Goal: Task Accomplishment & Management: Use online tool/utility

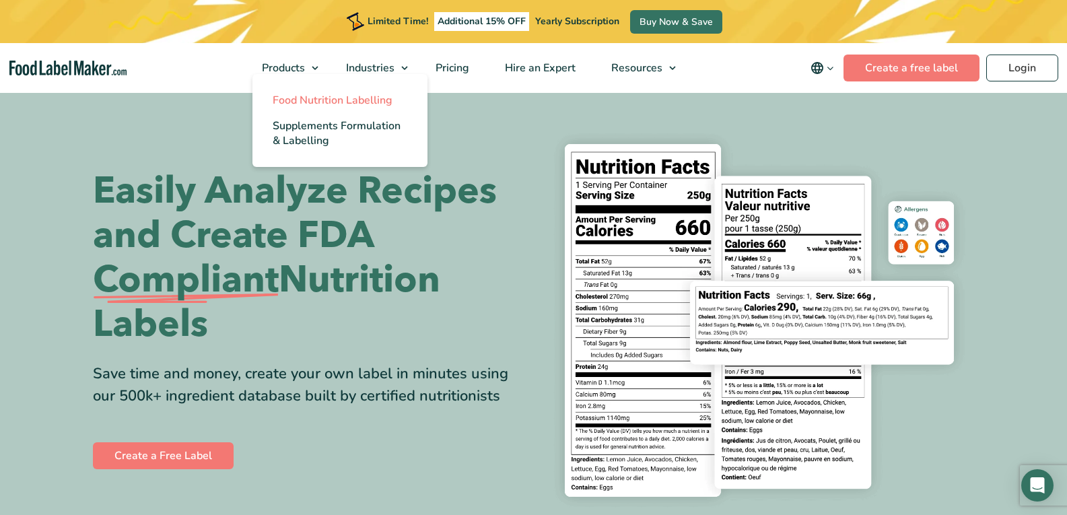
click at [323, 96] on span "Food Nutrition Labelling" at bounding box center [333, 100] width 120 height 15
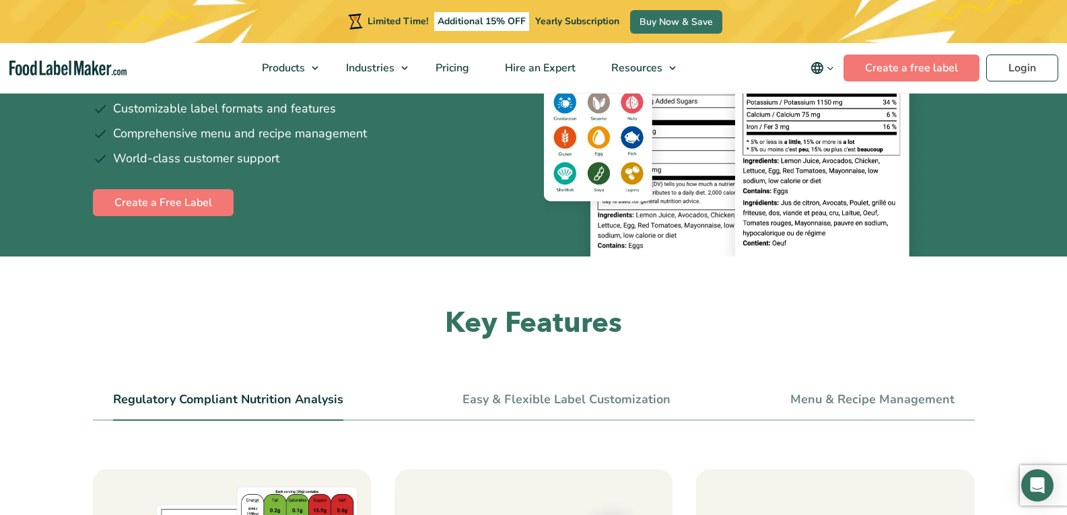
scroll to position [337, 0]
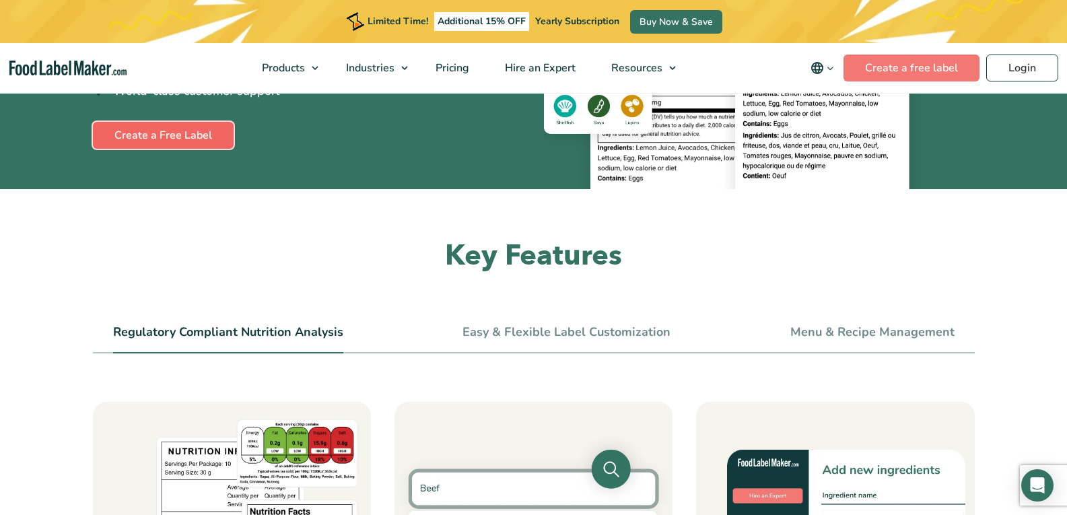
click at [211, 131] on link "Create a Free Label" at bounding box center [163, 135] width 141 height 27
